Goal: Task Accomplishment & Management: Manage account settings

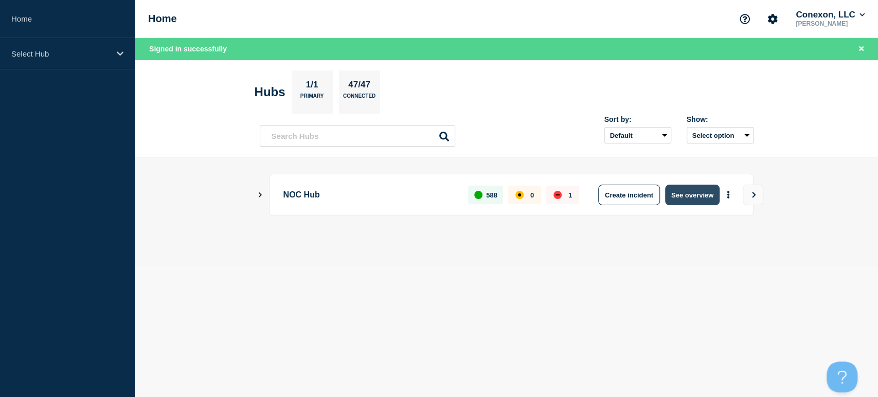
click at [692, 195] on button "See overview" at bounding box center [692, 195] width 55 height 21
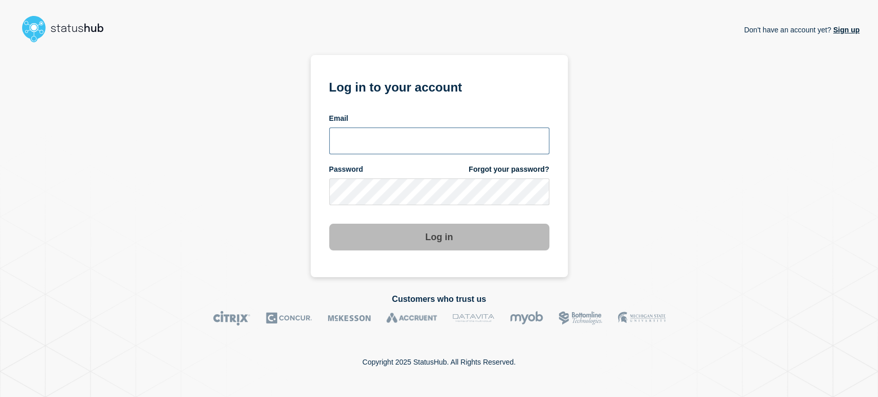
click at [399, 131] on input "email input" at bounding box center [439, 141] width 220 height 27
type input "sean.webb@conexon.us"
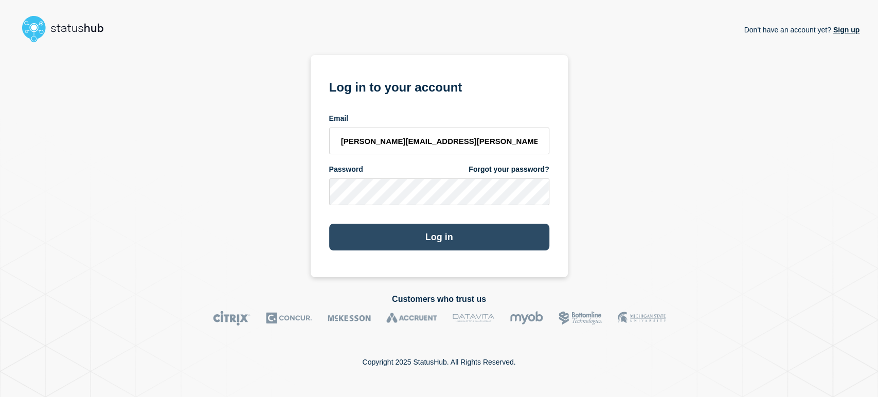
click at [413, 235] on button "Log in" at bounding box center [439, 237] width 220 height 27
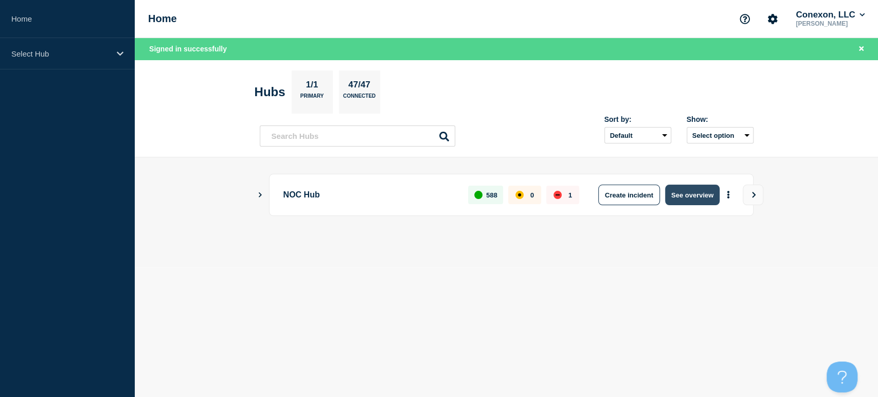
click at [681, 195] on button "See overview" at bounding box center [692, 195] width 55 height 21
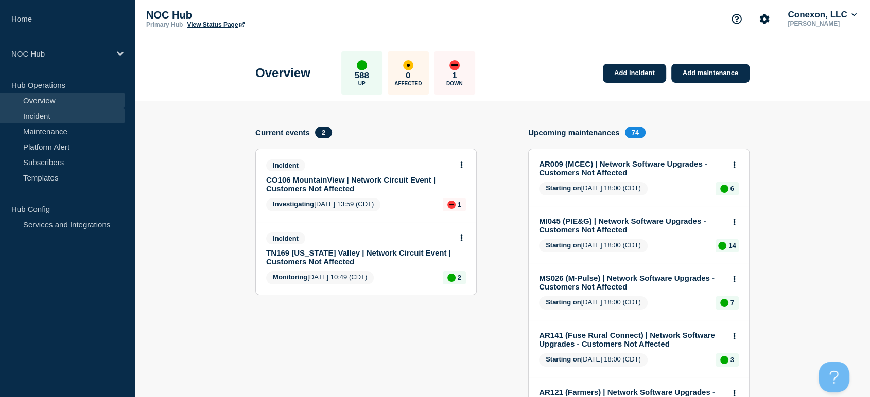
click at [30, 117] on link "Incident" at bounding box center [62, 115] width 125 height 15
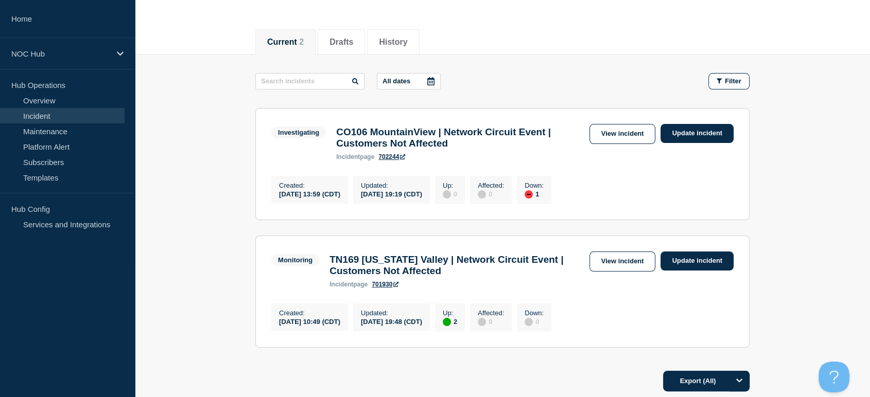
scroll to position [148, 0]
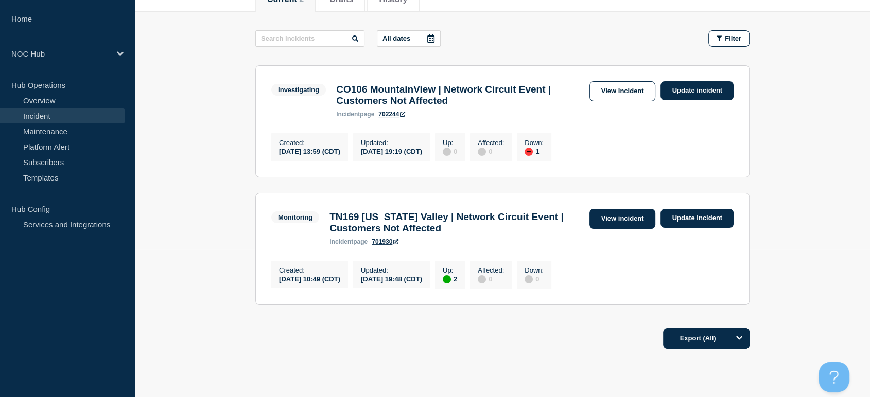
click at [613, 223] on link "View incident" at bounding box center [622, 219] width 66 height 20
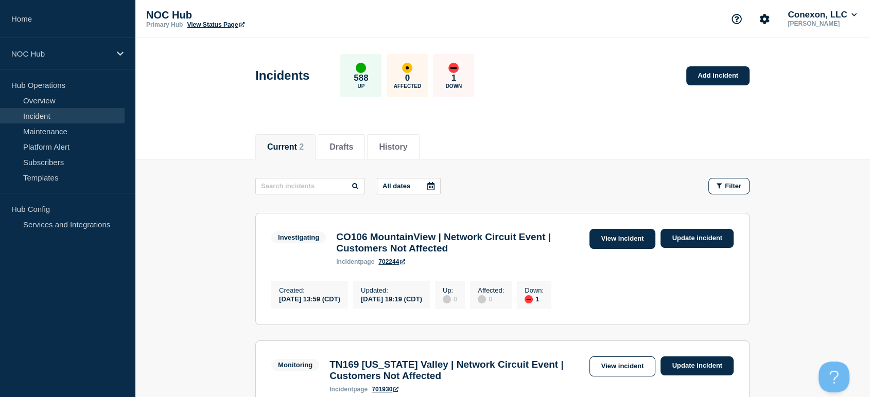
click at [611, 236] on link "View incident" at bounding box center [622, 239] width 66 height 20
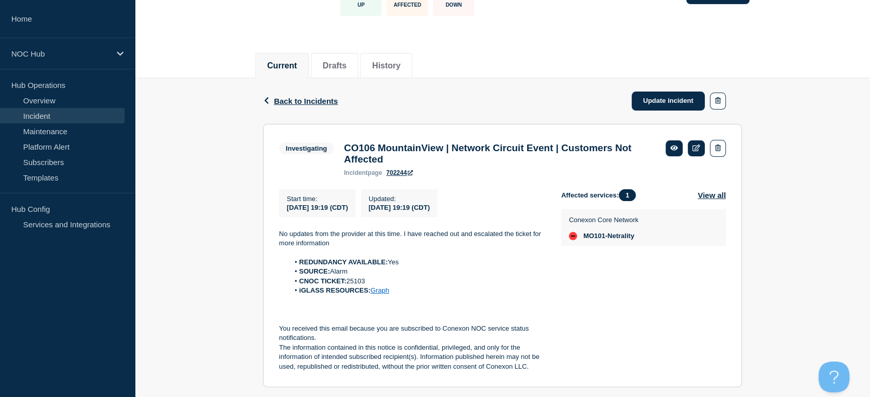
scroll to position [131, 0]
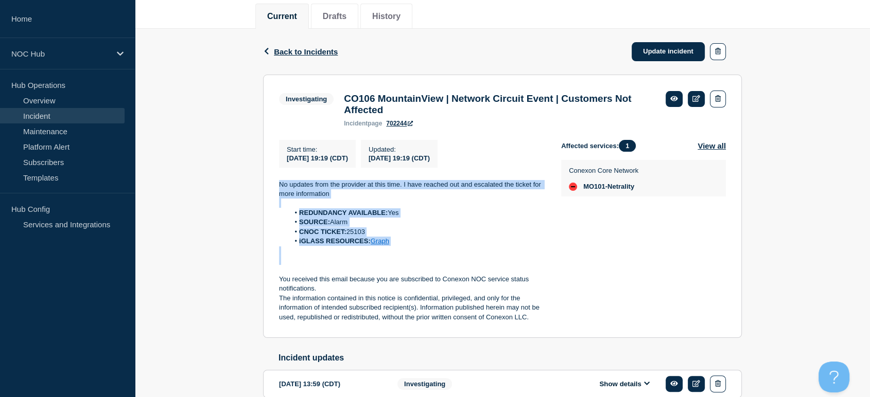
drag, startPoint x: 320, startPoint y: 205, endPoint x: 428, endPoint y: 263, distance: 123.2
click at [428, 263] on section "Investigating CO106 MountainView | Network Circuit Event | Customers Not Affect…" at bounding box center [502, 207] width 479 height 264
copy div "No updates from the provider at this time. I have reached out and escalated the…"
click at [657, 45] on link "Update incident" at bounding box center [667, 51] width 73 height 19
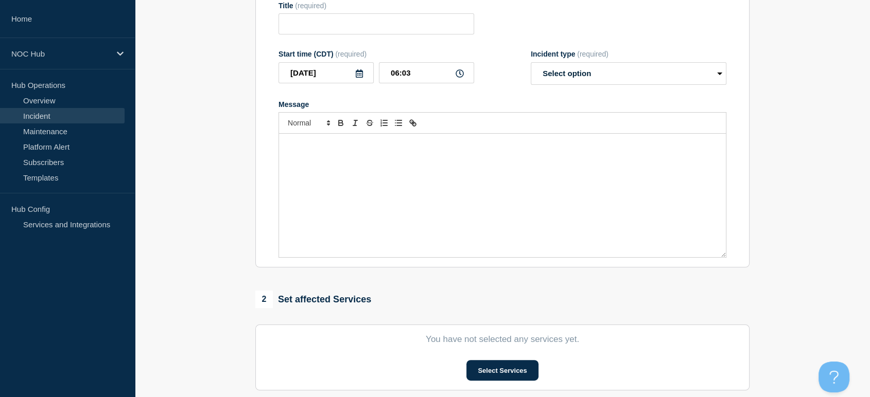
type input "CO106 MountainView | Network Circuit Event | Customers Not Affected"
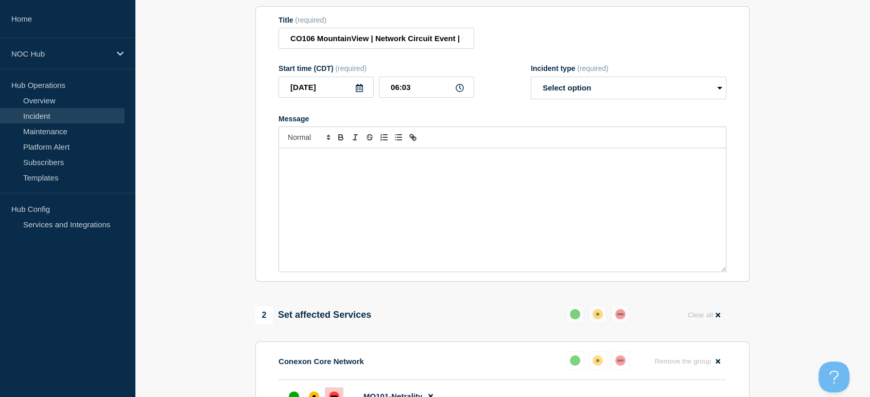
click at [438, 180] on div "Message" at bounding box center [502, 210] width 447 height 124
paste div "Message"
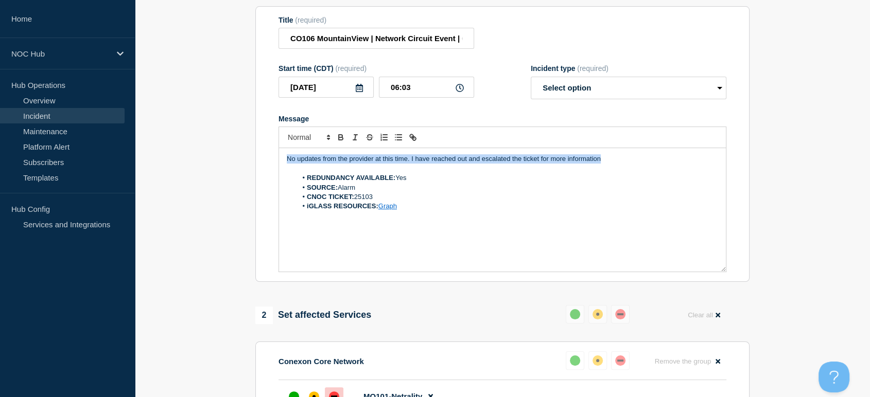
drag, startPoint x: 623, startPoint y: 161, endPoint x: 146, endPoint y: 140, distance: 477.4
click at [121, 135] on div "Home NOC Hub Hub Operations Overview Incident Maintenance Platform Alert Subscr…" at bounding box center [435, 308] width 870 height 878
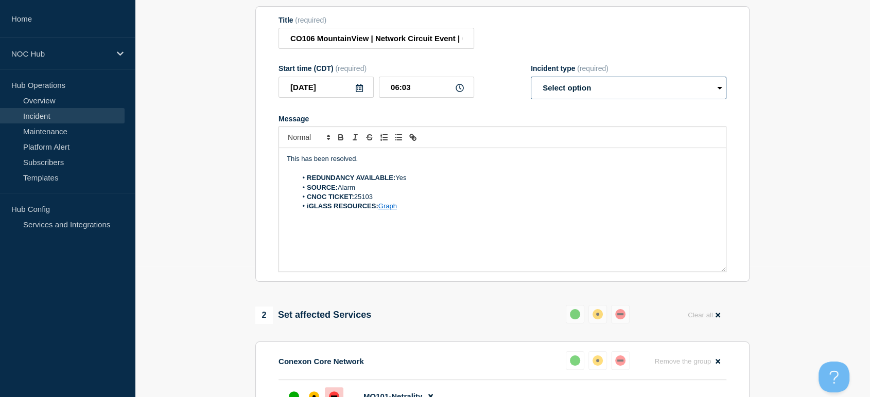
click at [599, 90] on select "Select option Investigating Identified Monitoring Resolved" at bounding box center [629, 88] width 196 height 23
select select "resolved"
click at [531, 82] on select "Select option Investigating Identified Monitoring Resolved" at bounding box center [629, 88] width 196 height 23
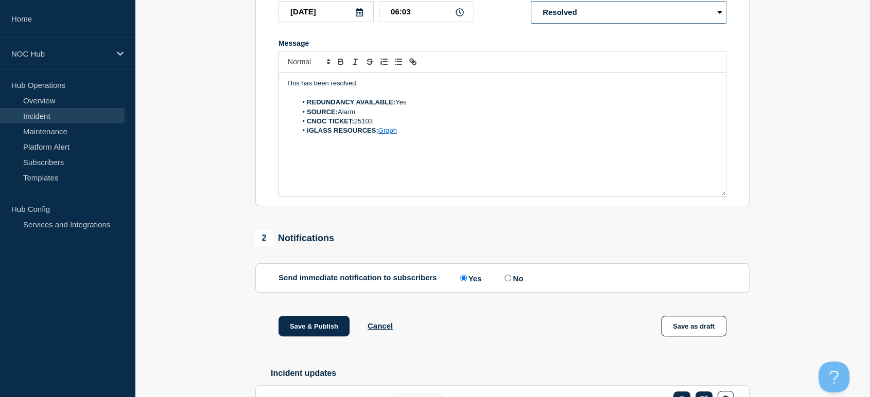
scroll to position [302, 0]
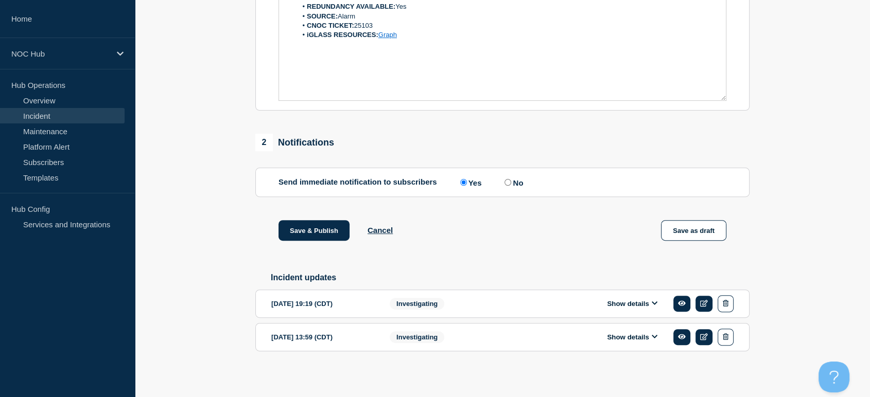
click at [508, 186] on input "No" at bounding box center [507, 182] width 7 height 7
radio input "true"
radio input "false"
click at [320, 237] on button "Save & Publish" at bounding box center [313, 230] width 71 height 21
